Goal: Task Accomplishment & Management: Contribute content

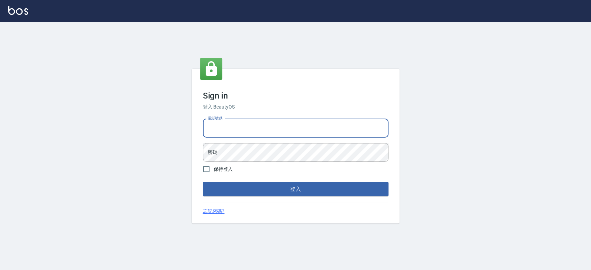
click at [216, 130] on input "電話號碼" at bounding box center [295, 128] width 185 height 19
type input "0921342116"
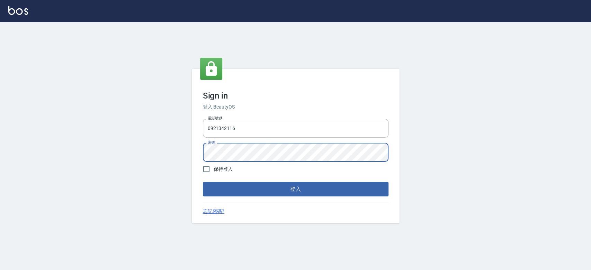
click at [203, 182] on button "登入" at bounding box center [295, 189] width 185 height 15
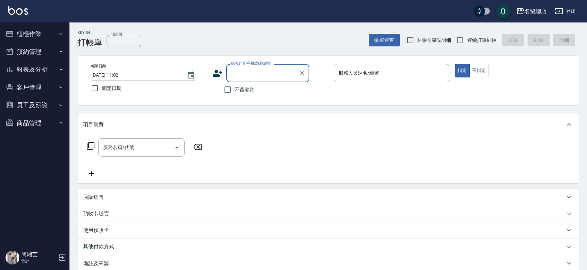
click at [25, 30] on button "櫃檯作業" at bounding box center [35, 34] width 64 height 18
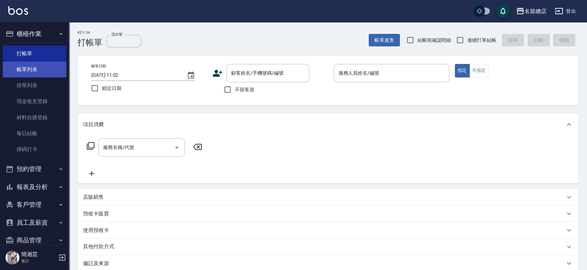
click at [25, 69] on link "帳單列表" at bounding box center [35, 70] width 64 height 16
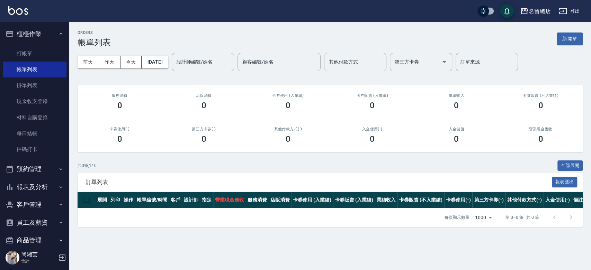
click at [373, 63] on input "其他付款方式" at bounding box center [355, 62] width 56 height 12
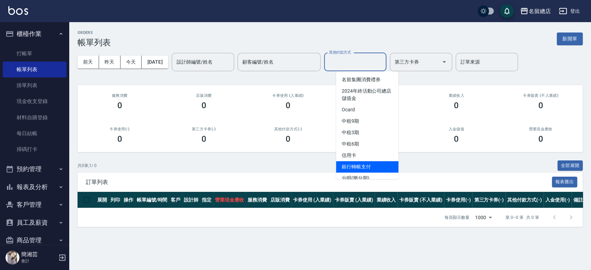
click at [348, 164] on span "銀行轉帳支付" at bounding box center [367, 166] width 62 height 11
type input "銀行轉帳支付"
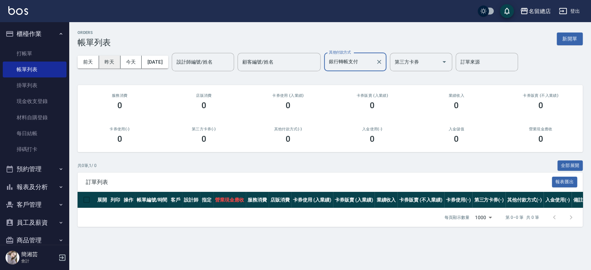
click at [110, 65] on button "昨天" at bounding box center [109, 62] width 21 height 13
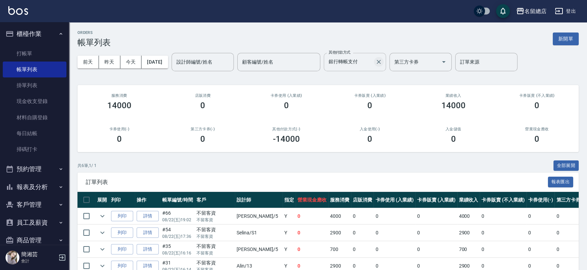
click at [382, 65] on icon "Clear" at bounding box center [378, 61] width 7 height 7
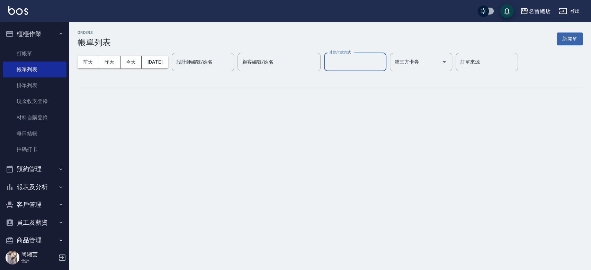
click at [371, 65] on input "其他付款方式" at bounding box center [355, 62] width 56 height 12
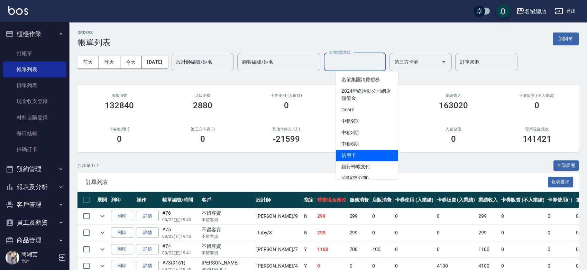
click at [360, 153] on span "信用卡" at bounding box center [367, 155] width 62 height 11
type input "信用卡"
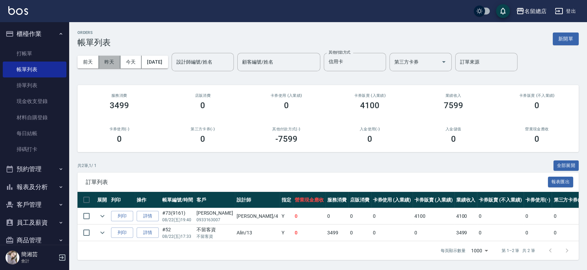
click at [106, 64] on button "昨天" at bounding box center [109, 62] width 21 height 13
click at [30, 188] on button "報表及分析" at bounding box center [35, 187] width 64 height 18
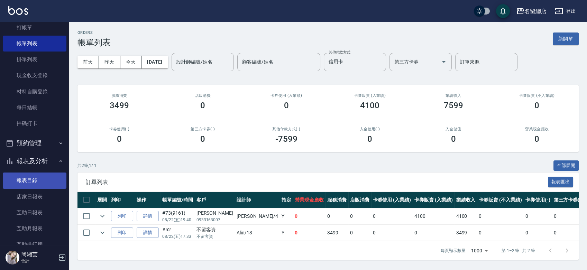
scroll to position [38, 0]
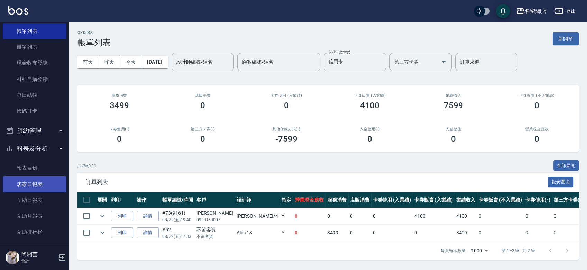
click at [42, 185] on link "店家日報表" at bounding box center [35, 184] width 64 height 16
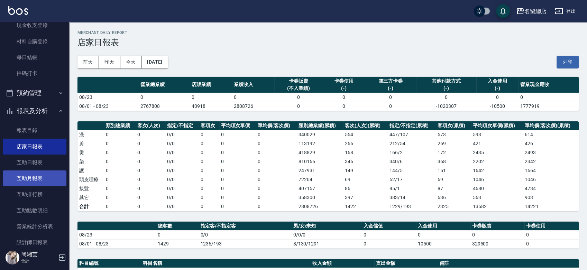
scroll to position [115, 0]
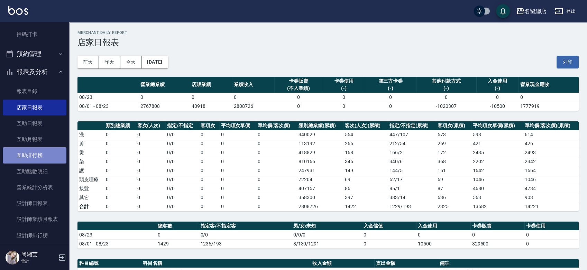
click at [39, 158] on link "互助排行榜" at bounding box center [35, 155] width 64 height 16
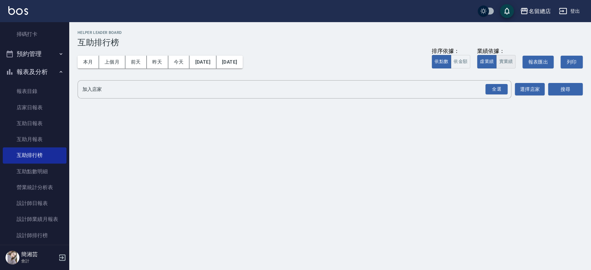
click at [506, 66] on button "實業績" at bounding box center [505, 61] width 19 height 13
click at [498, 88] on div "全選" at bounding box center [496, 89] width 22 height 11
click at [557, 91] on button "搜尋" at bounding box center [565, 89] width 35 height 13
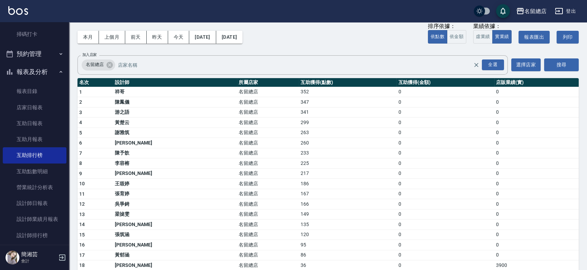
scroll to position [38, 0]
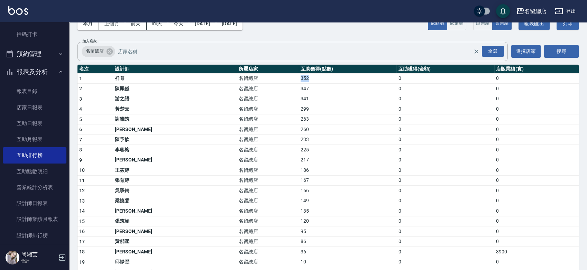
drag, startPoint x: 244, startPoint y: 77, endPoint x: 290, endPoint y: 81, distance: 46.5
click at [290, 81] on tr "1 祥哥 名留總店 352 0 0" at bounding box center [327, 78] width 501 height 10
click at [307, 92] on td "347" at bounding box center [348, 89] width 98 height 10
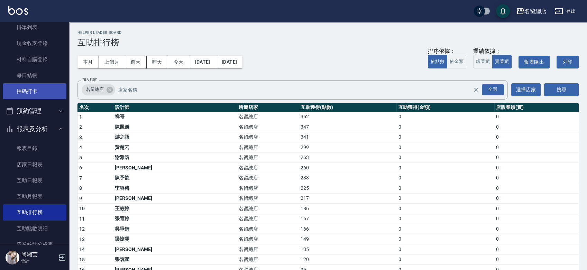
scroll to position [0, 0]
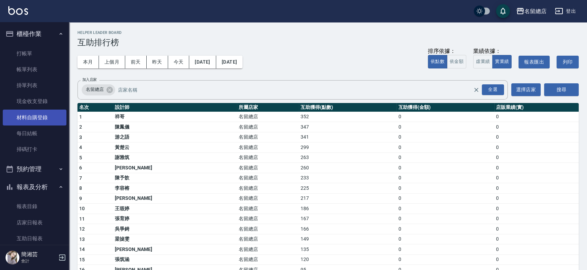
click at [39, 120] on link "材料自購登錄" at bounding box center [35, 118] width 64 height 16
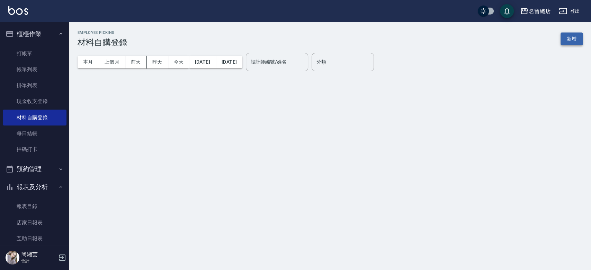
click at [569, 38] on button "新增" at bounding box center [571, 39] width 22 height 13
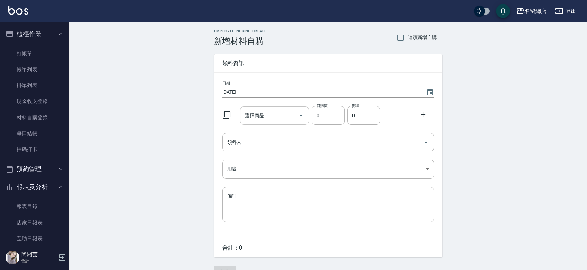
click at [280, 117] on input "選擇商品" at bounding box center [269, 116] width 52 height 12
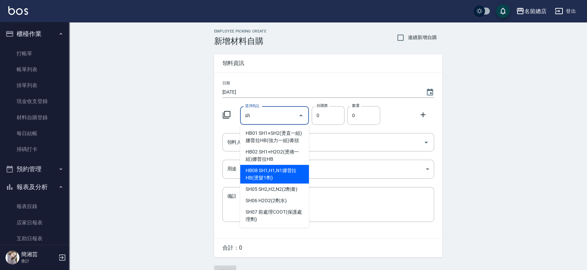
click at [280, 183] on li "HB08 SH1,H1,N1娜普拉HB(燙髮1劑)" at bounding box center [274, 174] width 69 height 19
type input "SH1,H1,N1娜普拉HB(燙髮1劑)"
type input "273"
type input "1"
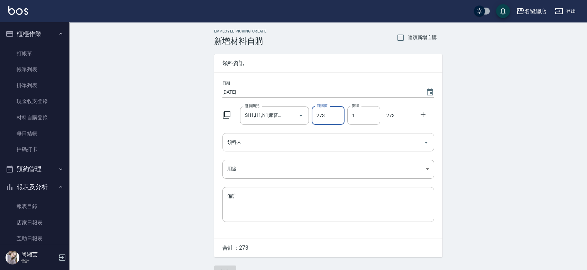
click at [282, 136] on input "領料人" at bounding box center [323, 142] width 195 height 12
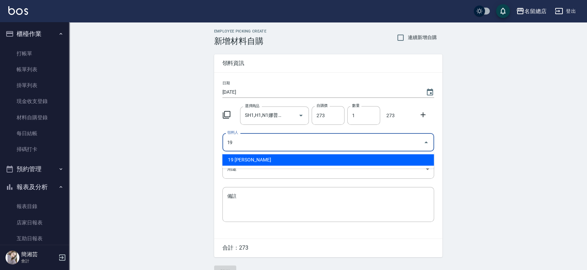
type input "19 [PERSON_NAME]"
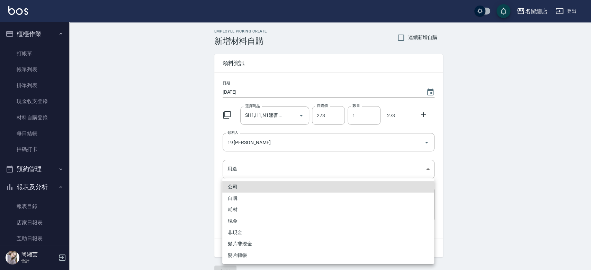
click at [235, 201] on li "自購" at bounding box center [328, 198] width 212 height 11
type input "自購"
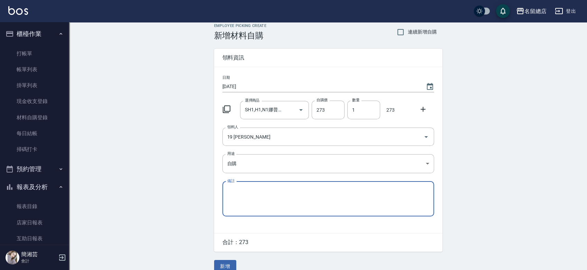
scroll to position [15, 0]
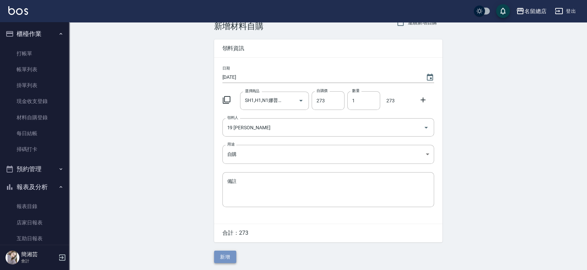
click at [222, 252] on button "新增" at bounding box center [225, 257] width 22 height 13
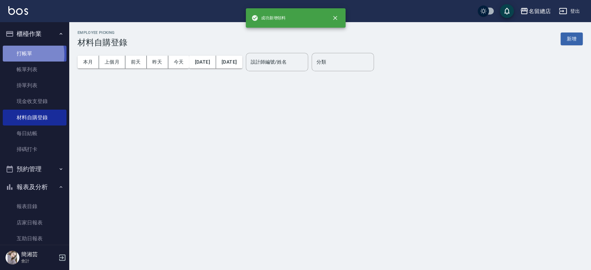
click at [17, 55] on link "打帳單" at bounding box center [35, 54] width 64 height 16
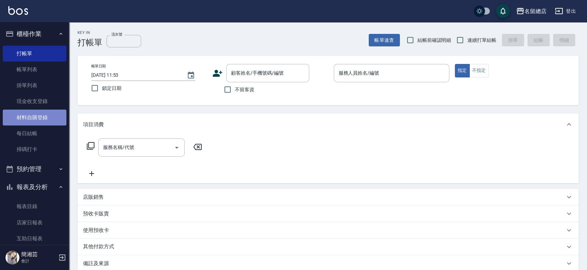
click at [41, 113] on link "材料自購登錄" at bounding box center [35, 118] width 64 height 16
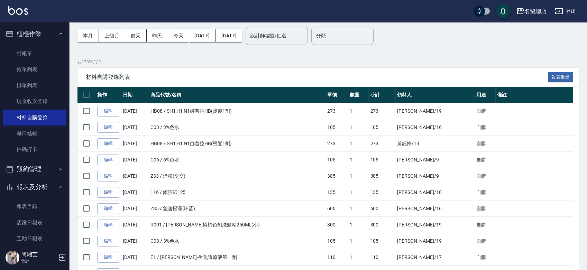
scroll to position [38, 0]
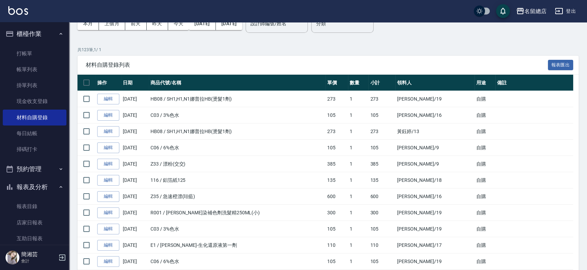
click at [29, 43] on li "櫃檯作業 打帳單 帳單列表 掛單列表 現金收支登錄 材料自購登錄 每日結帳 掃碼打卡" at bounding box center [35, 92] width 64 height 135
click at [28, 48] on link "打帳單" at bounding box center [35, 54] width 64 height 16
